Goal: Task Accomplishment & Management: Use online tool/utility

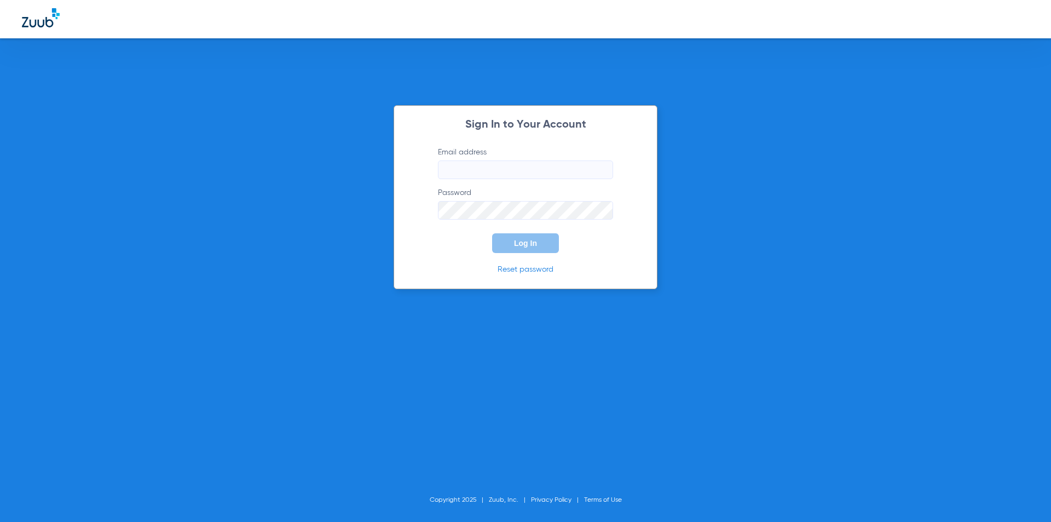
type input "[EMAIL_ADDRESS][DOMAIN_NAME]"
click at [546, 246] on button "Log In" at bounding box center [525, 243] width 67 height 20
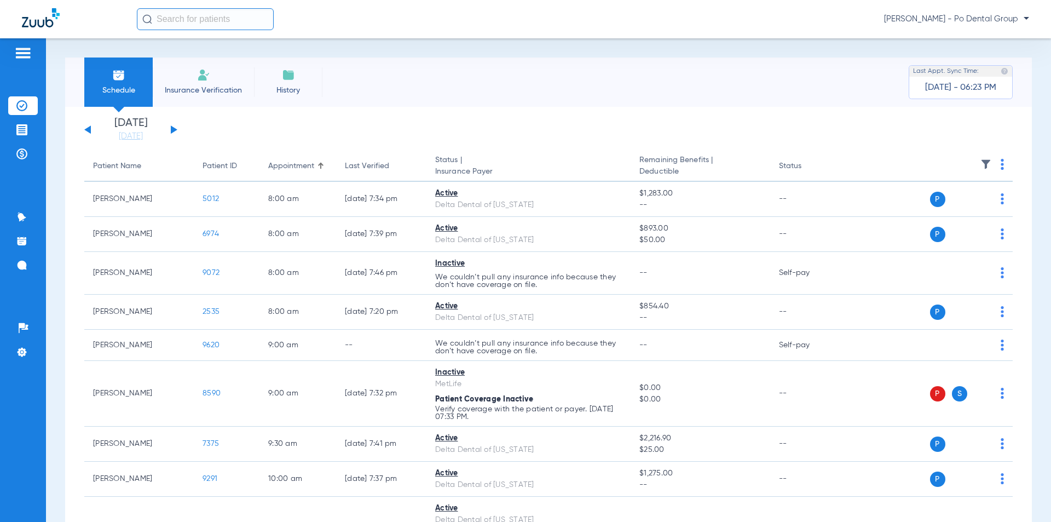
drag, startPoint x: 193, startPoint y: 87, endPoint x: 191, endPoint y: 95, distance: 8.5
click at [191, 90] on span "Insurance Verification" at bounding box center [203, 90] width 85 height 11
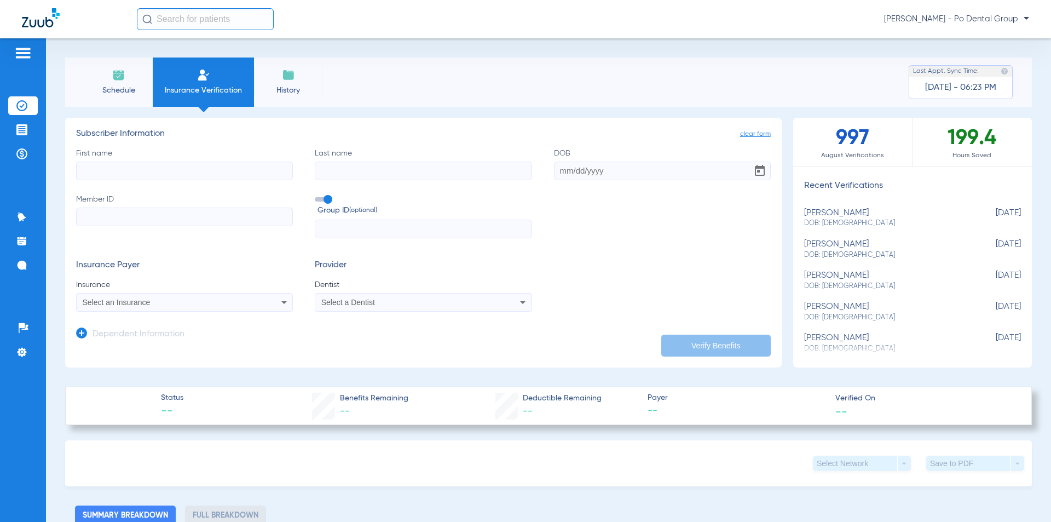
click at [130, 79] on li "Schedule" at bounding box center [118, 81] width 68 height 49
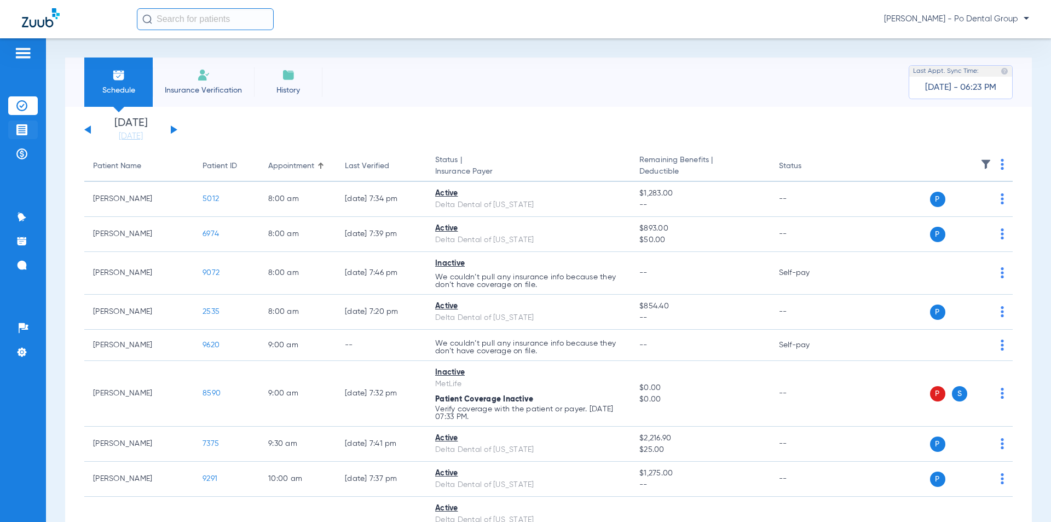
click at [21, 129] on img at bounding box center [21, 129] width 11 height 11
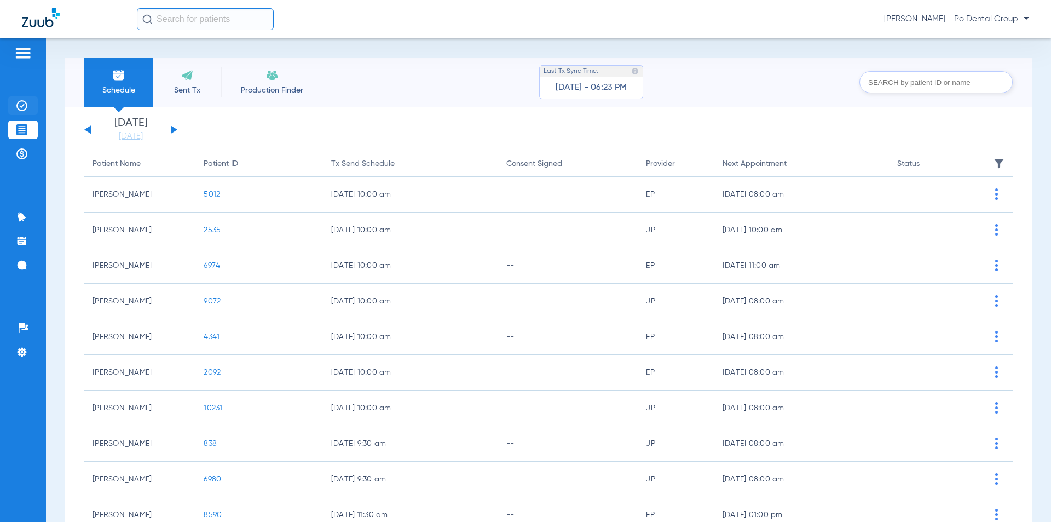
click at [19, 102] on img at bounding box center [21, 105] width 11 height 11
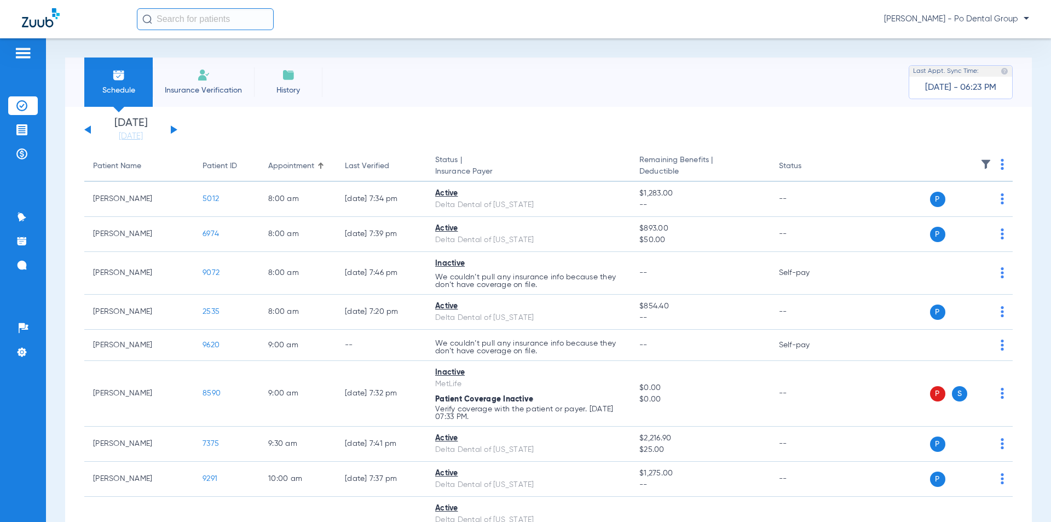
click at [203, 89] on span "Insurance Verification" at bounding box center [203, 90] width 85 height 11
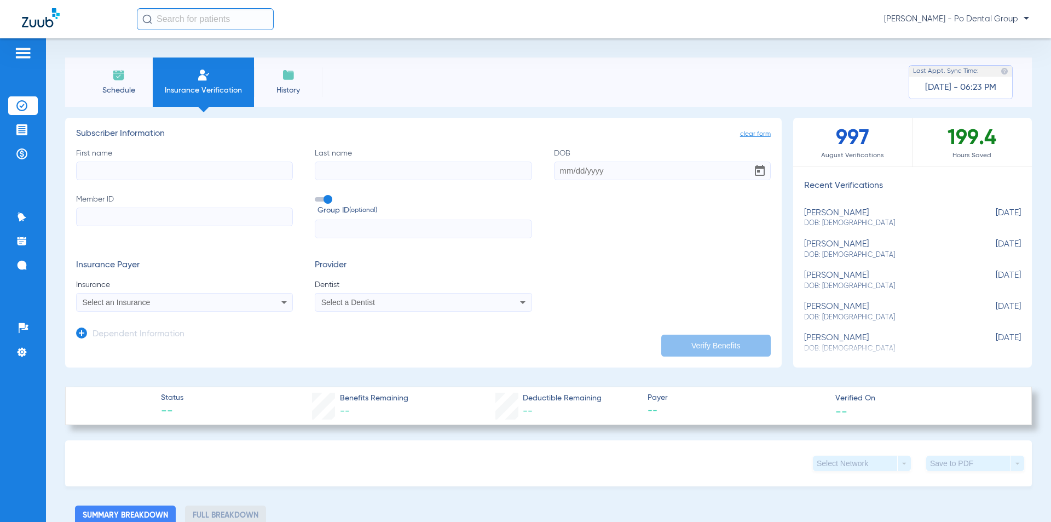
click at [120, 93] on span "Schedule" at bounding box center [119, 90] width 52 height 11
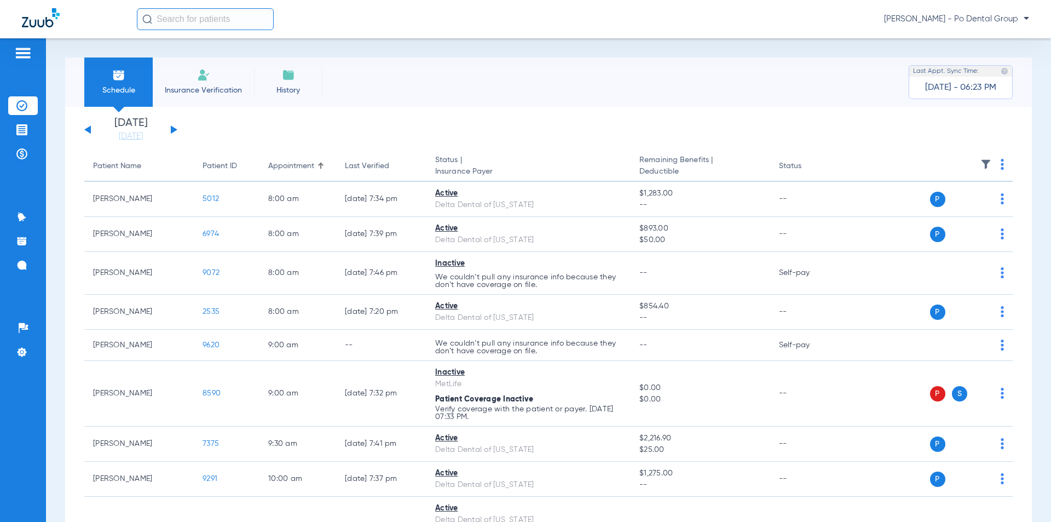
click at [191, 14] on input "text" at bounding box center [205, 19] width 137 height 22
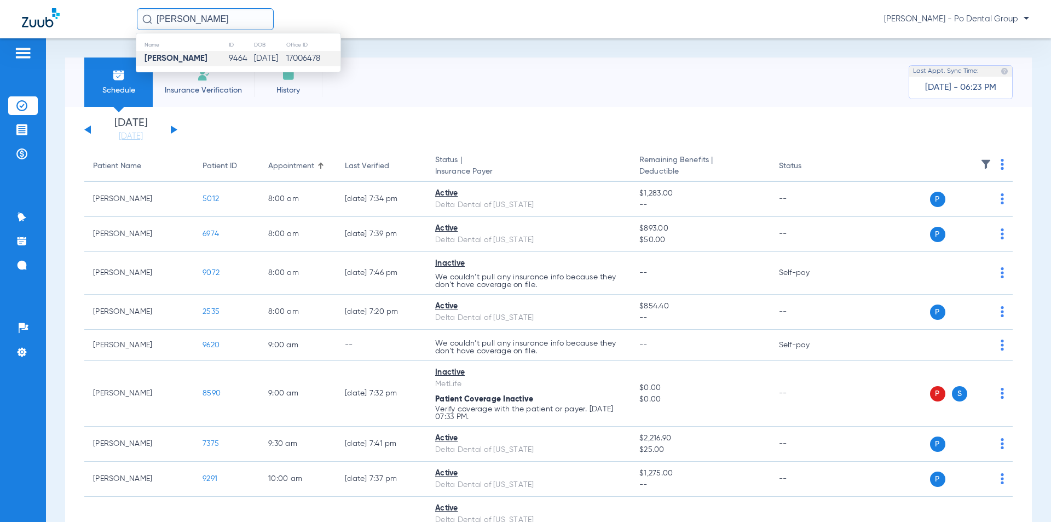
type input "[PERSON_NAME]"
click at [170, 59] on strong "[PERSON_NAME]" at bounding box center [176, 58] width 63 height 8
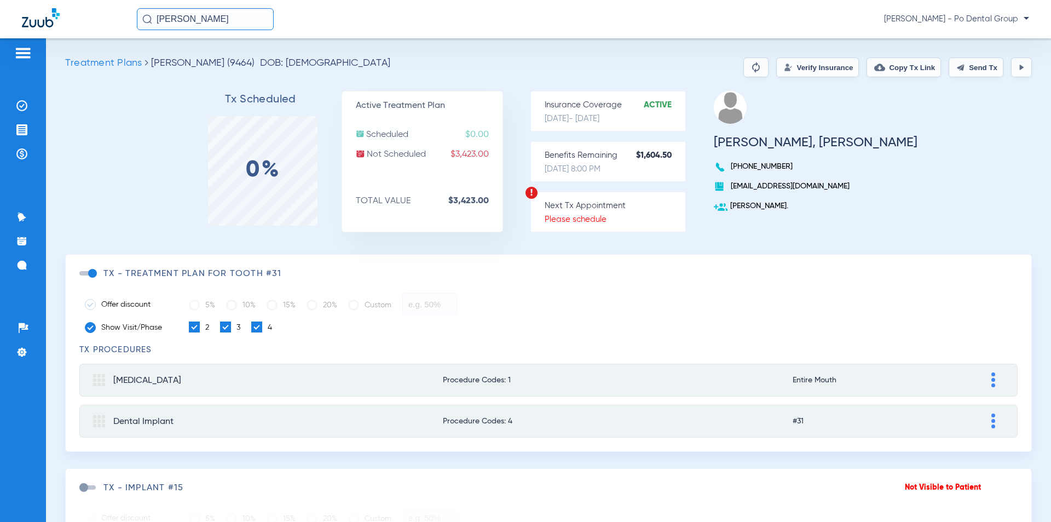
click at [781, 65] on button "Verify Insurance" at bounding box center [817, 67] width 83 height 20
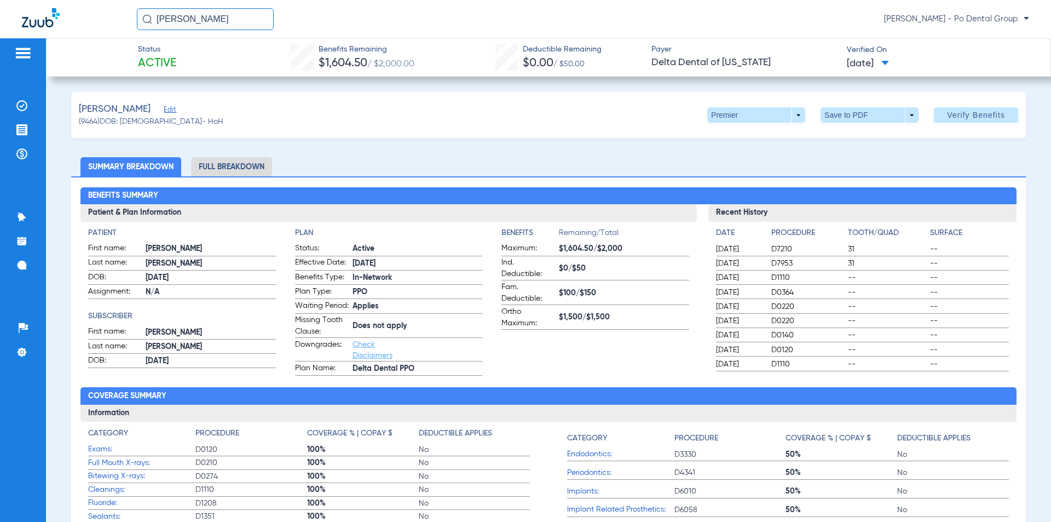
click at [239, 162] on li "Full Breakdown" at bounding box center [231, 166] width 81 height 19
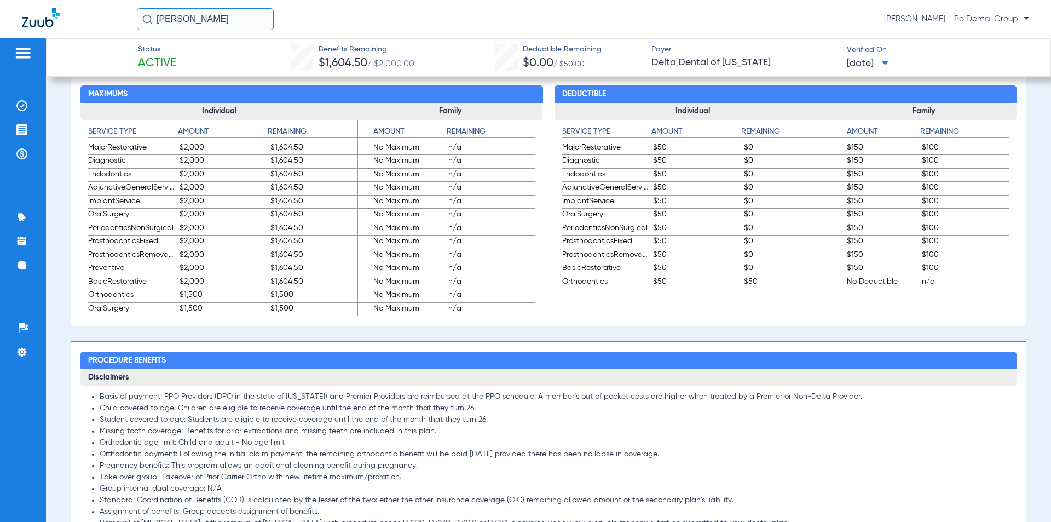
scroll to position [767, 0]
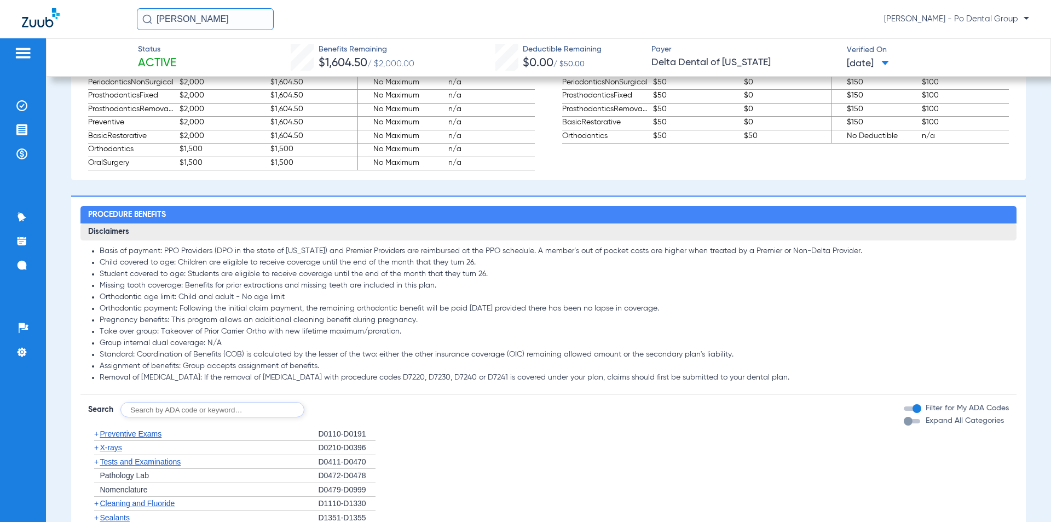
click at [199, 417] on input "text" at bounding box center [212, 409] width 184 height 15
type input "d7951"
click at [345, 417] on button "Search" at bounding box center [345, 409] width 43 height 15
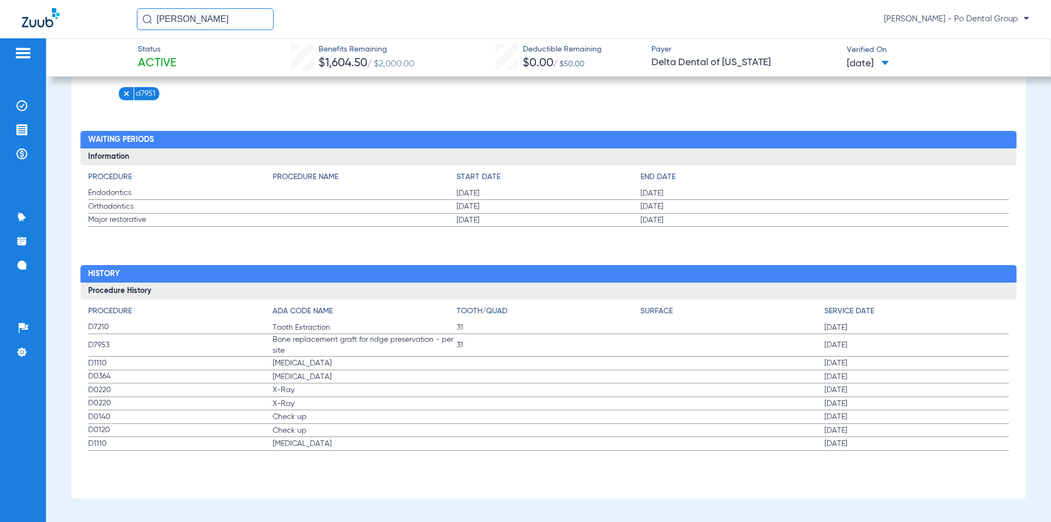
scroll to position [1132, 0]
